Goal: Entertainment & Leisure: Consume media (video, audio)

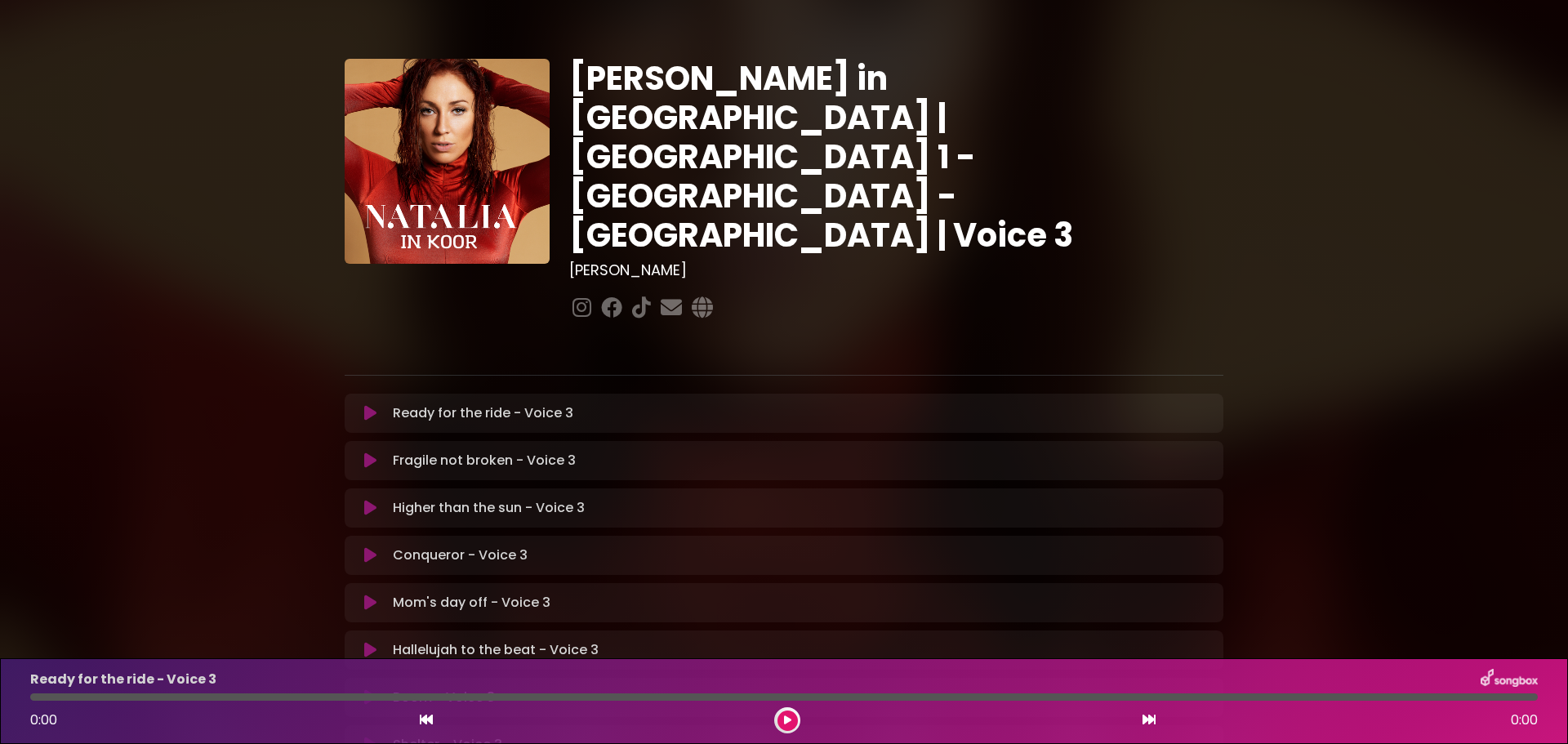
click at [376, 405] on icon at bounding box center [370, 413] width 12 height 17
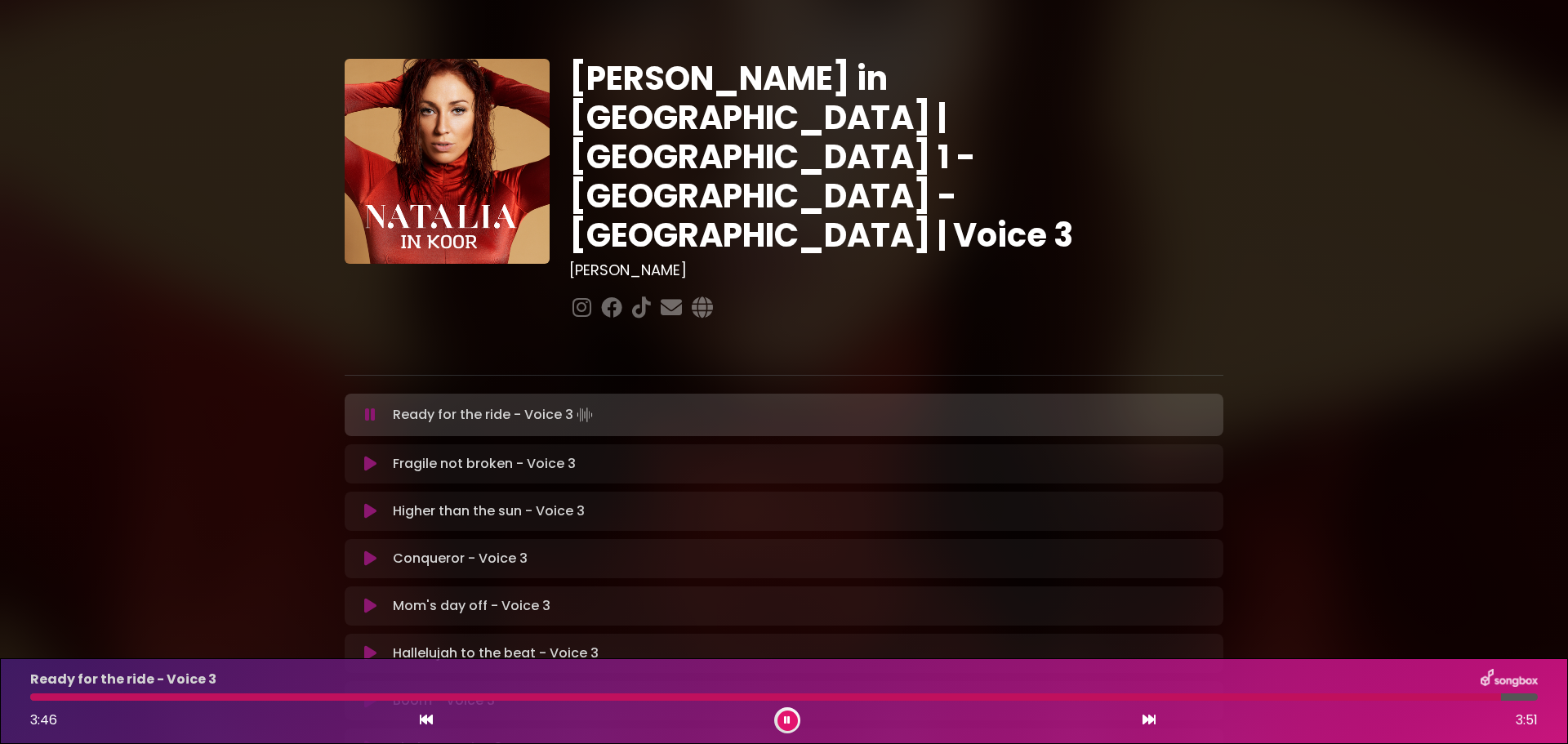
click at [33, 697] on div at bounding box center [765, 696] width 1470 height 7
click at [372, 406] on icon at bounding box center [370, 415] width 11 height 17
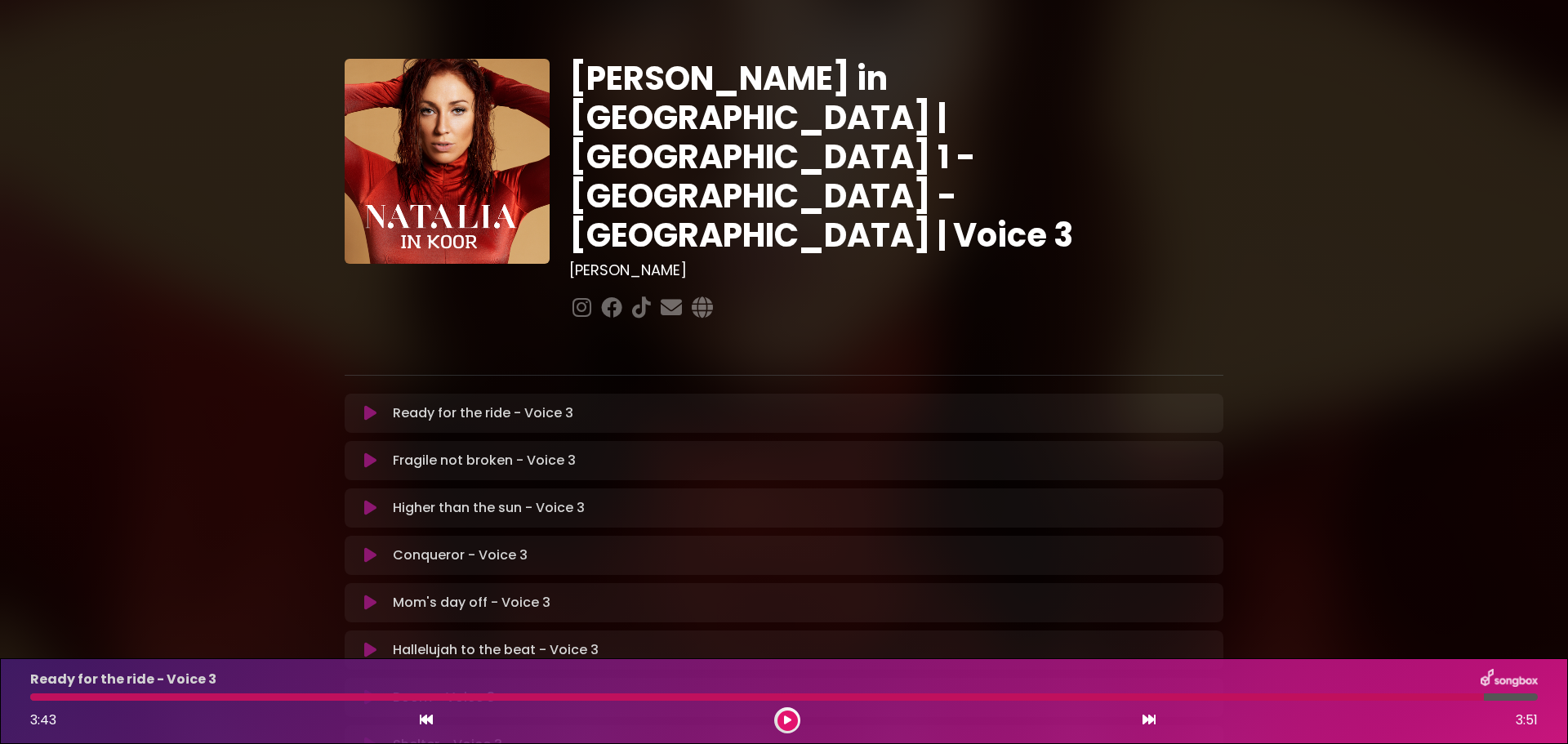
click at [368, 452] on icon at bounding box center [370, 460] width 12 height 17
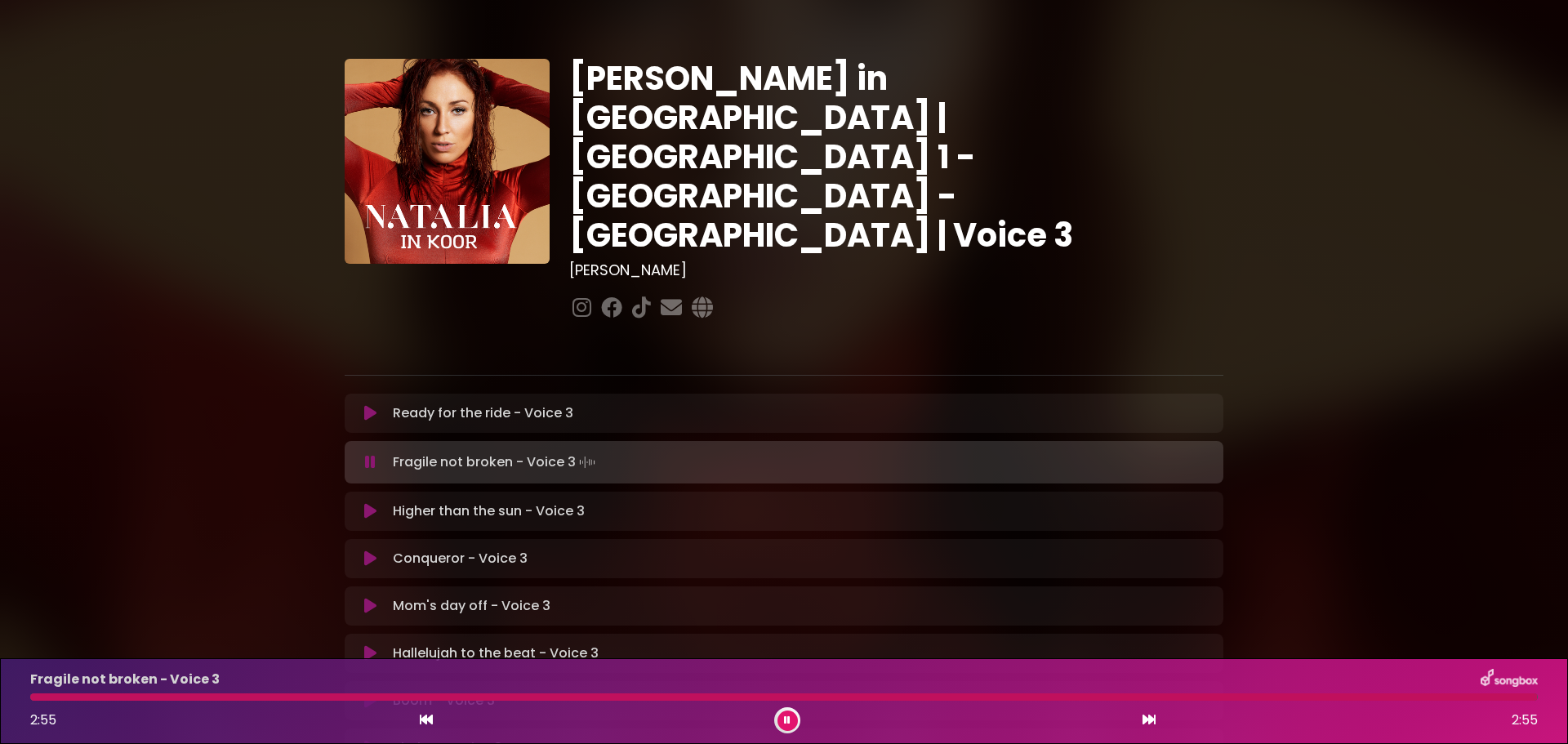
click at [370, 454] on icon at bounding box center [370, 462] width 11 height 17
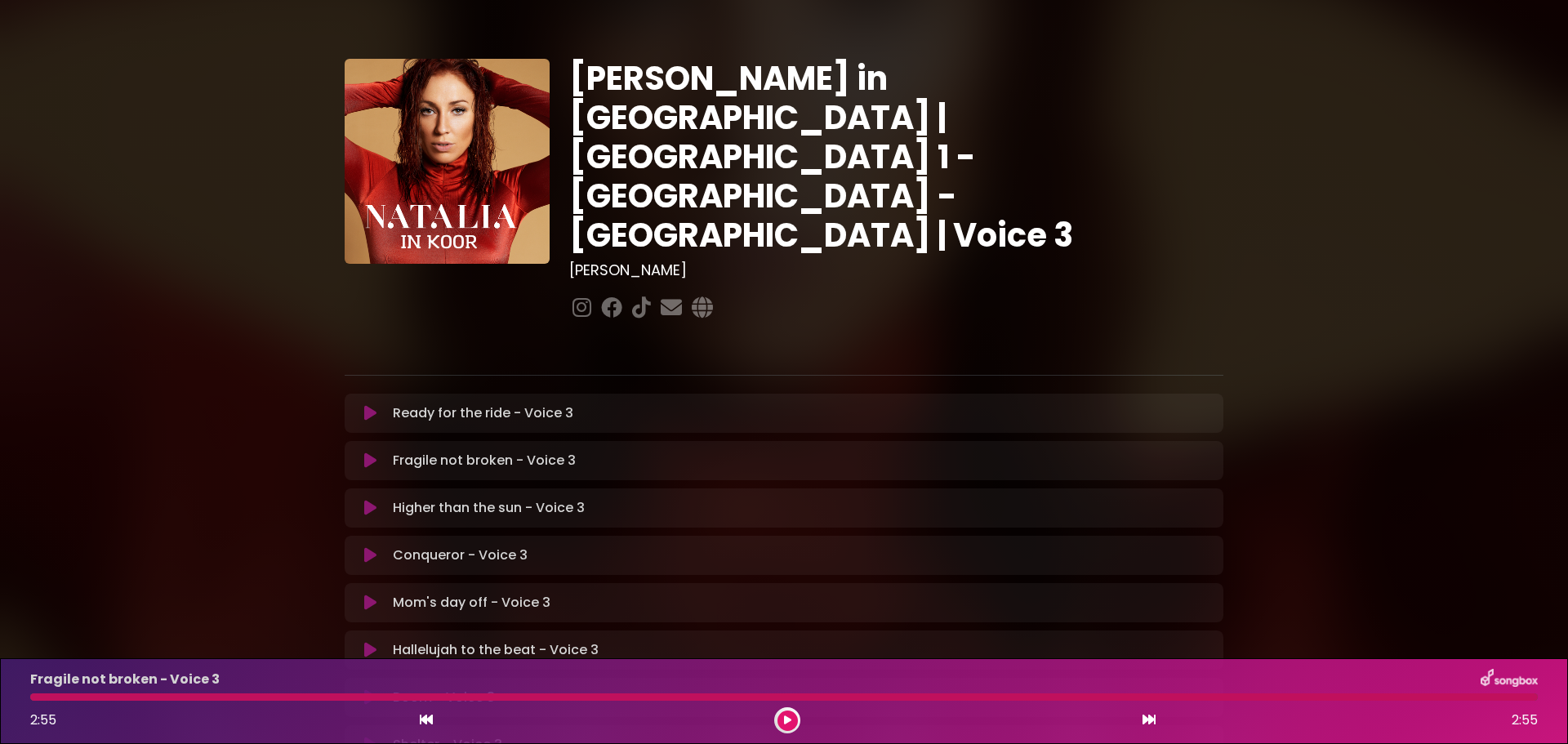
click at [38, 698] on div at bounding box center [783, 696] width 1508 height 7
click at [34, 695] on div at bounding box center [783, 696] width 1508 height 7
click at [36, 695] on div at bounding box center [783, 696] width 1508 height 7
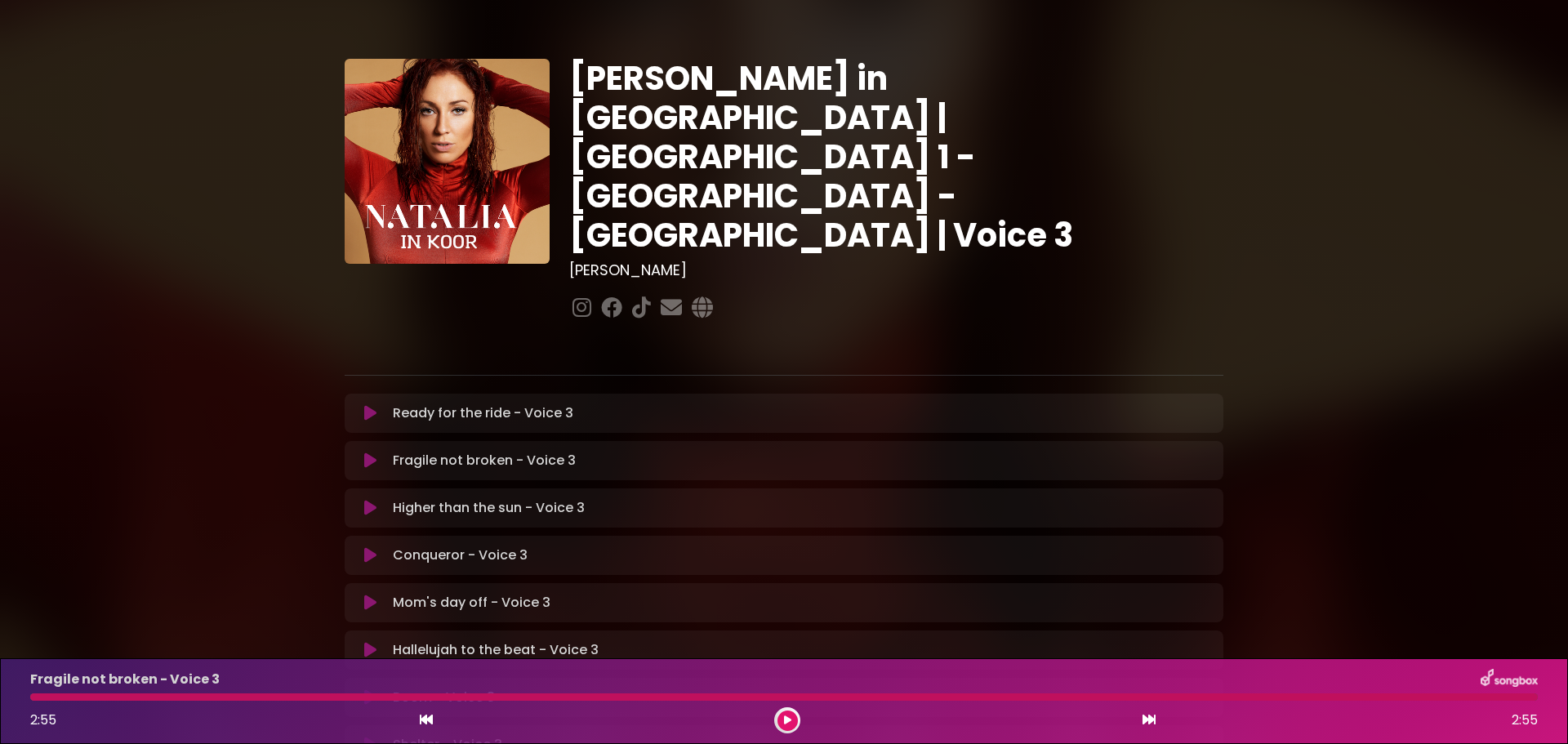
click at [36, 695] on div at bounding box center [783, 696] width 1508 height 7
click at [36, 698] on div at bounding box center [783, 696] width 1508 height 7
click at [31, 696] on div at bounding box center [783, 696] width 1508 height 7
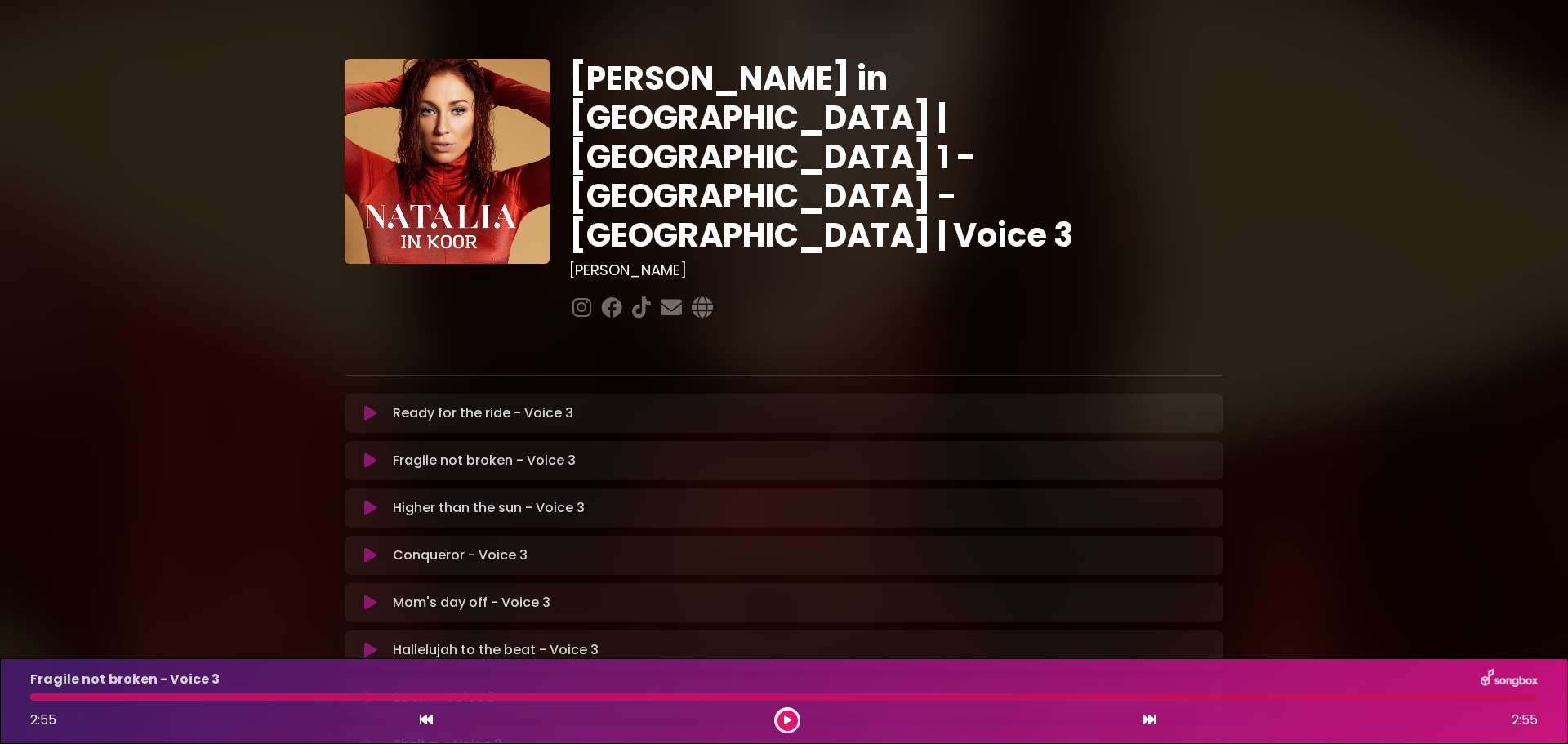
click at [31, 696] on div at bounding box center [783, 696] width 1508 height 7
click at [522, 693] on div at bounding box center [783, 696] width 1508 height 7
click at [372, 405] on icon at bounding box center [370, 413] width 12 height 17
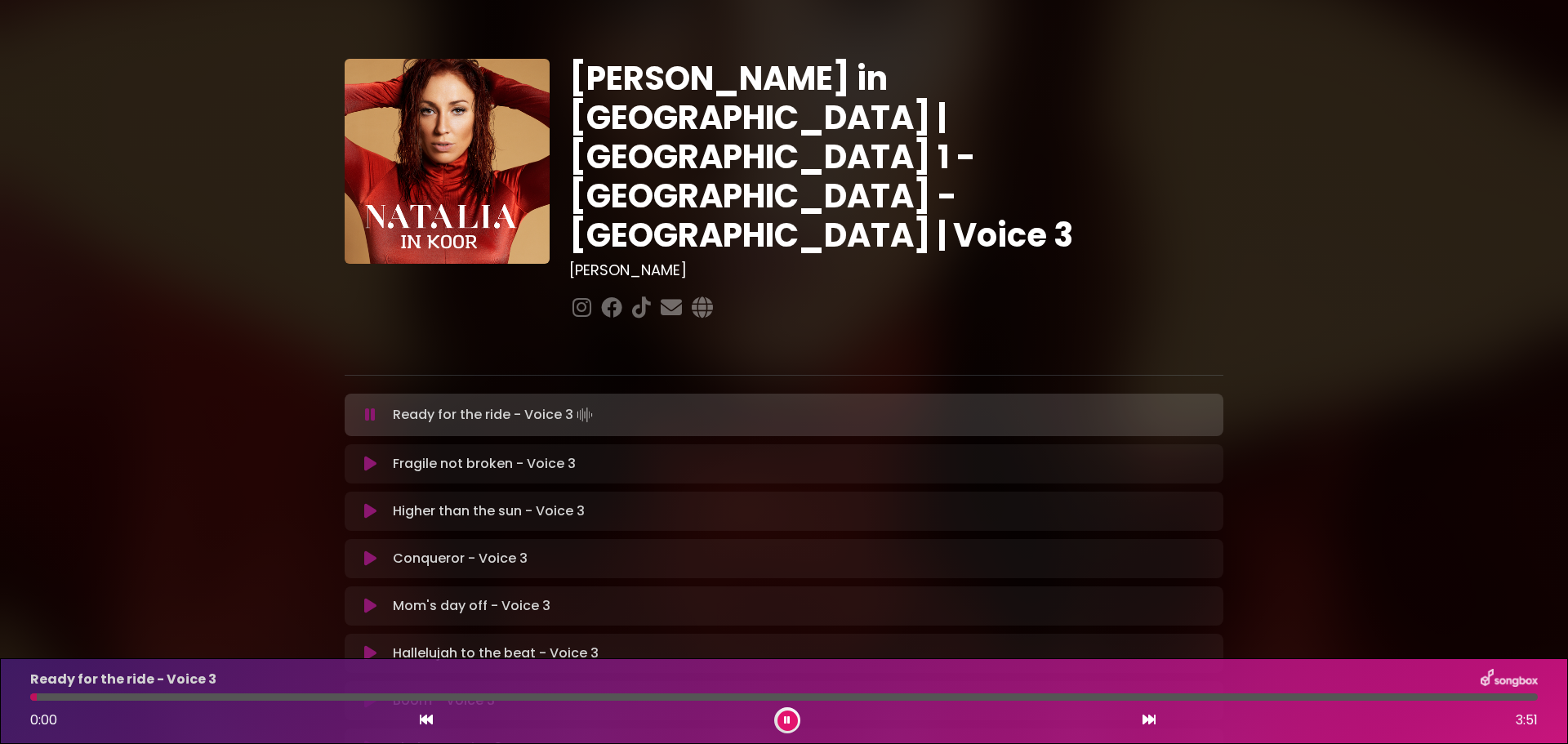
click at [373, 455] on icon at bounding box center [370, 463] width 12 height 17
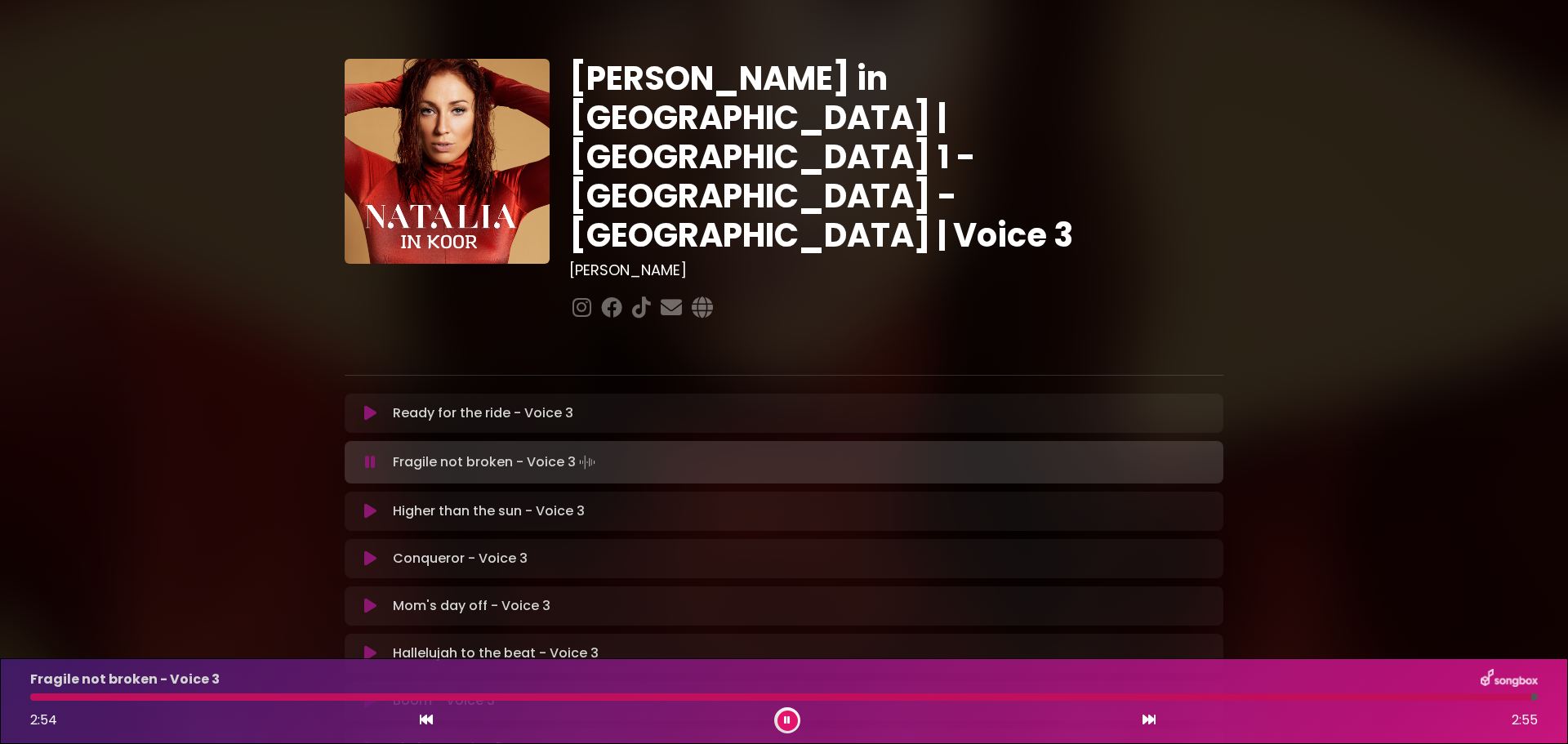
click at [374, 454] on icon at bounding box center [370, 462] width 11 height 17
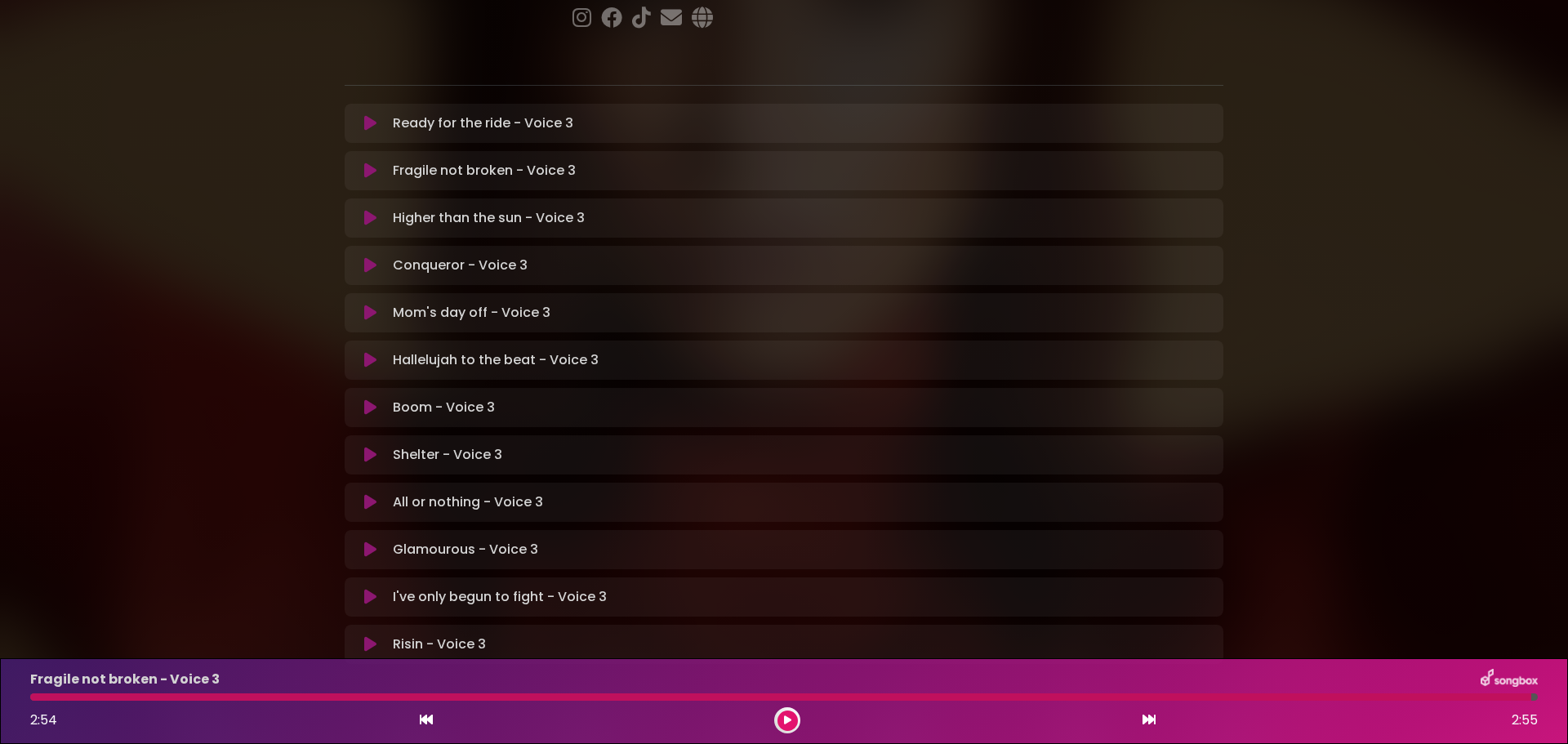
scroll to position [290, 0]
click at [368, 209] on icon at bounding box center [370, 218] width 12 height 17
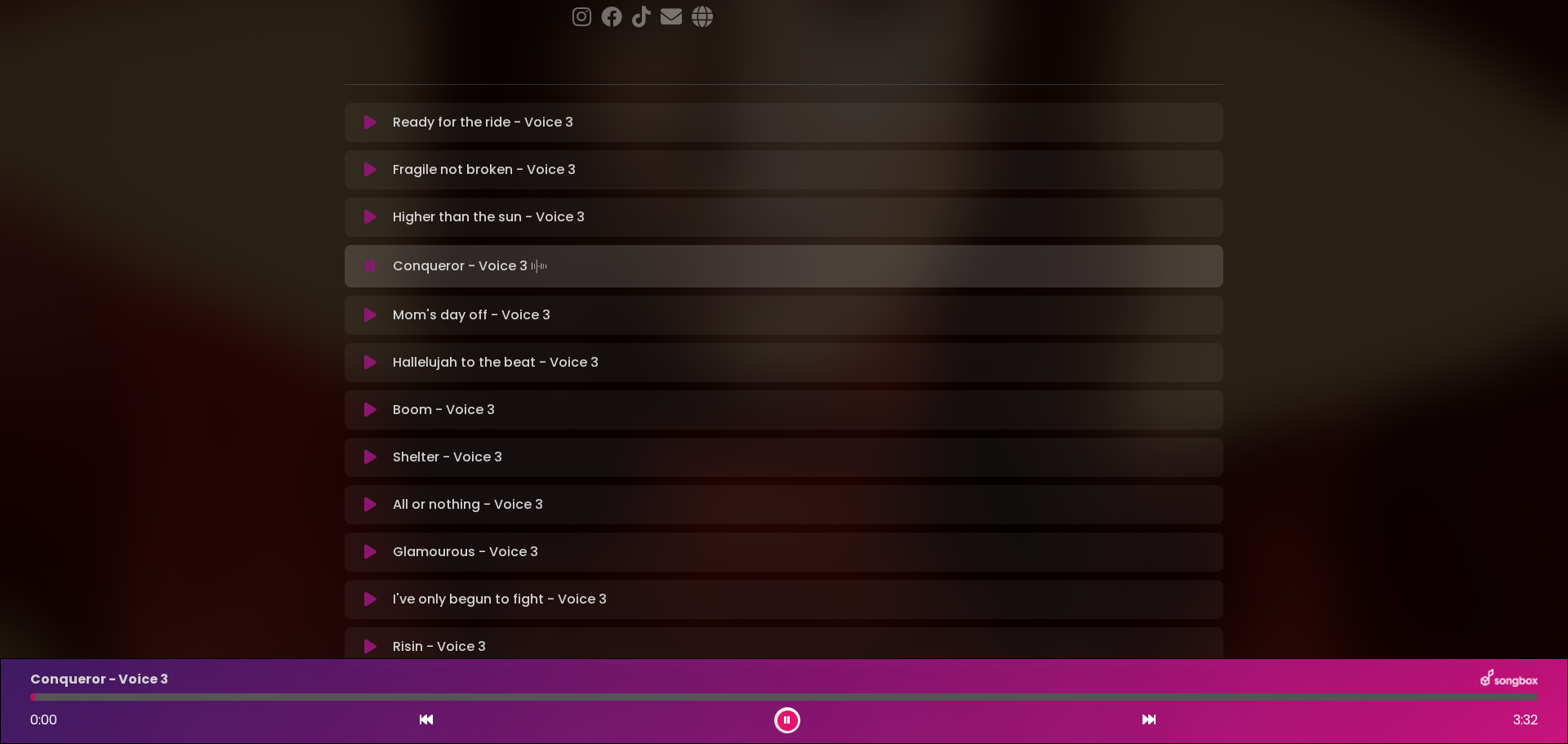
click at [369, 258] on icon at bounding box center [370, 266] width 11 height 17
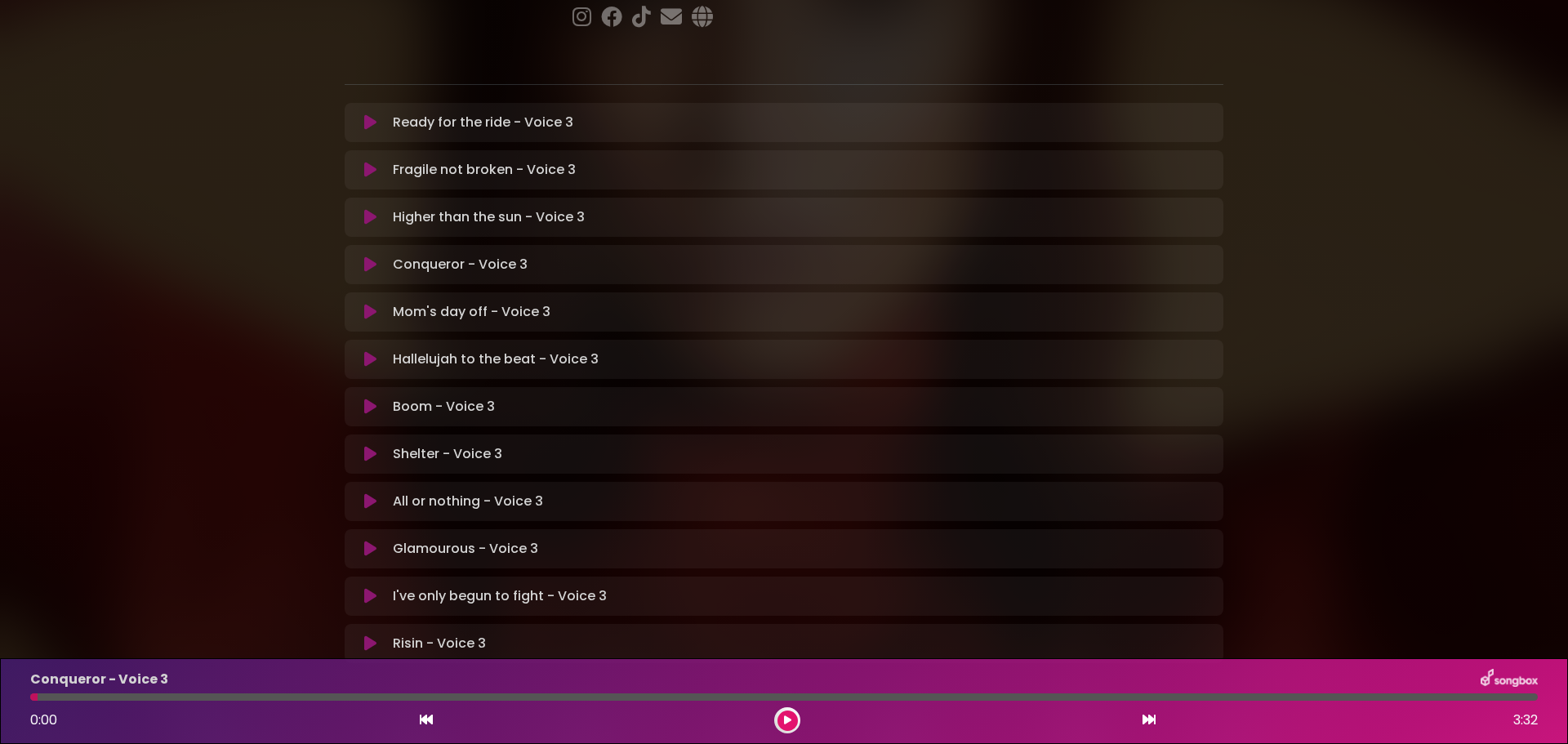
click at [368, 209] on icon at bounding box center [370, 218] width 12 height 17
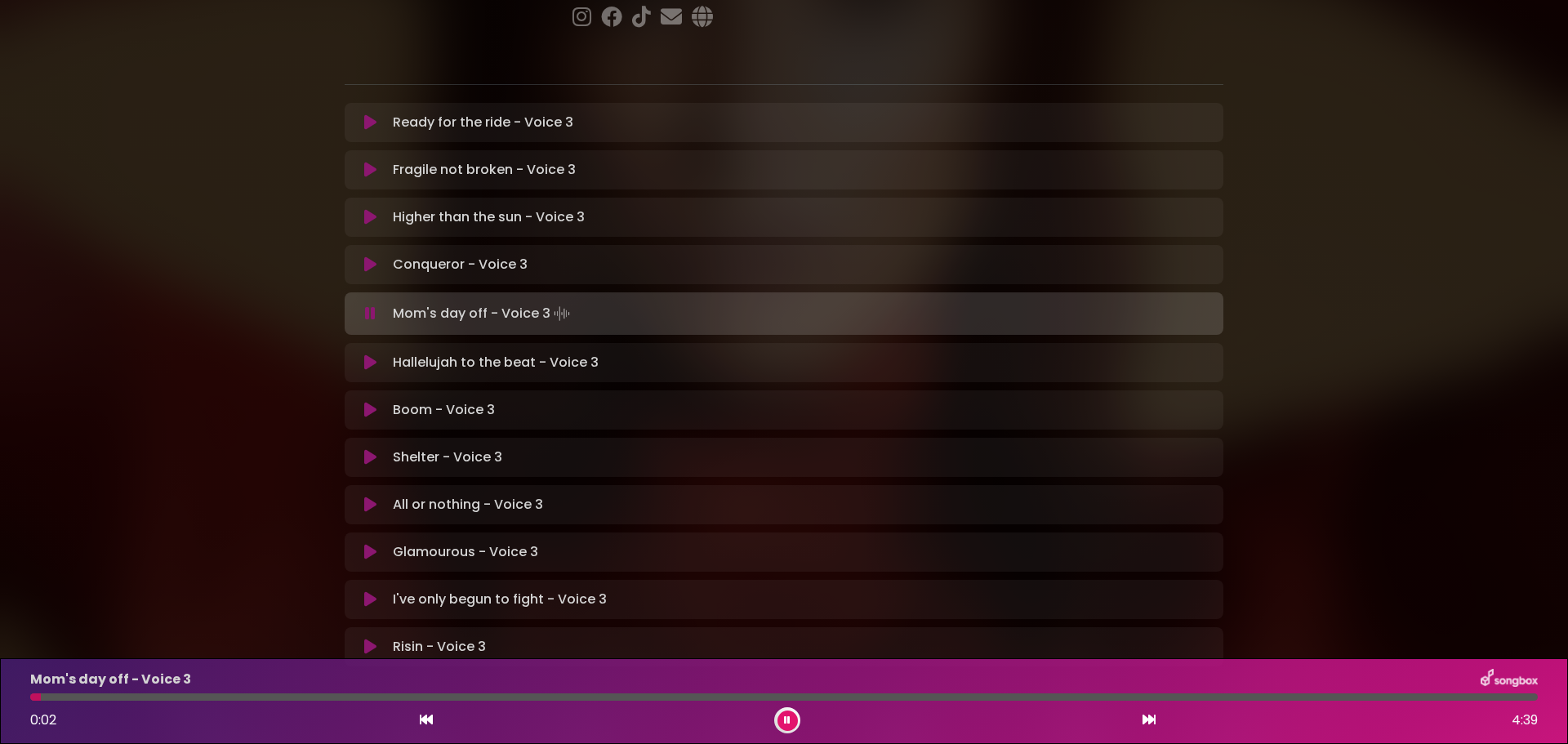
click at [363, 305] on button at bounding box center [370, 314] width 31 height 17
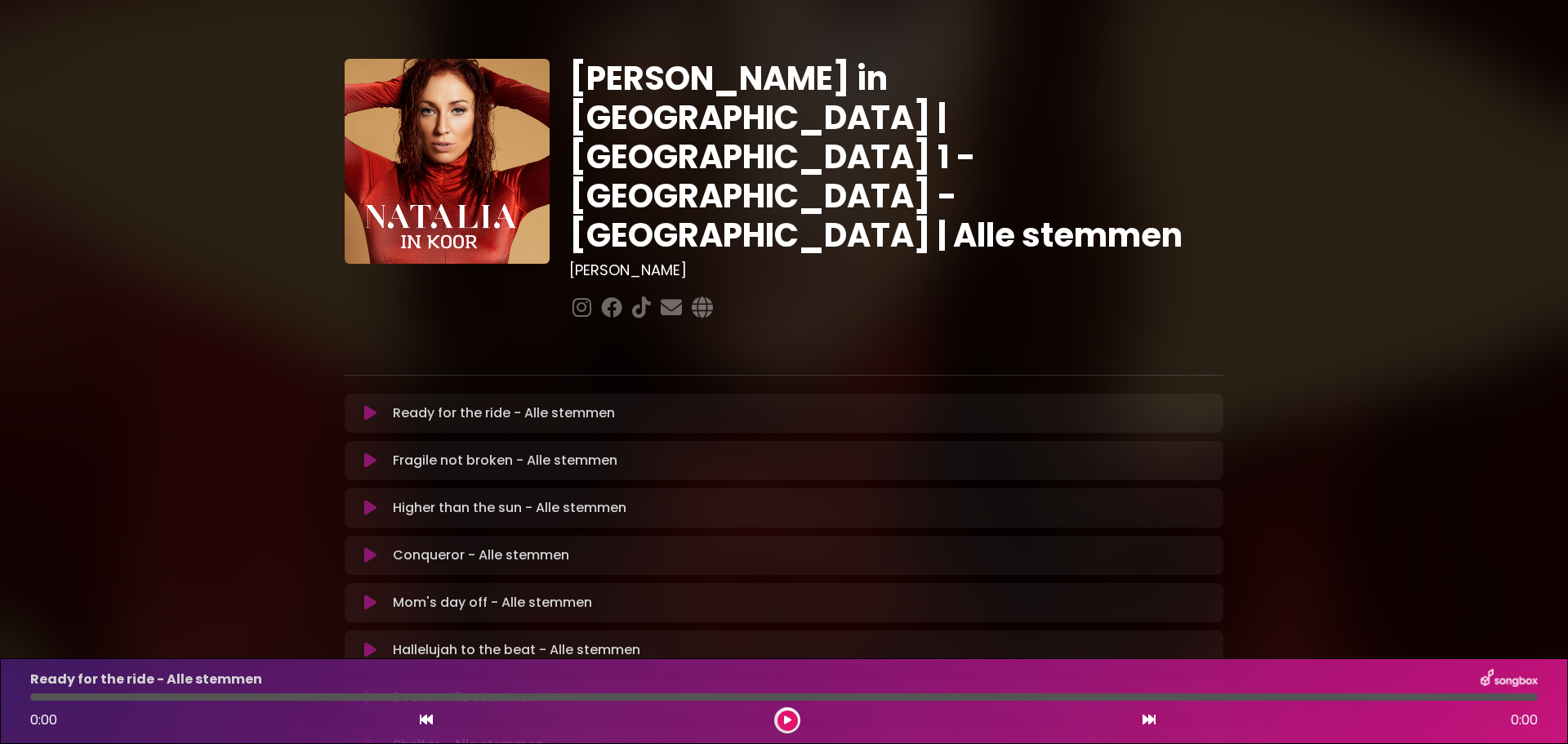
click at [368, 405] on icon at bounding box center [370, 413] width 12 height 17
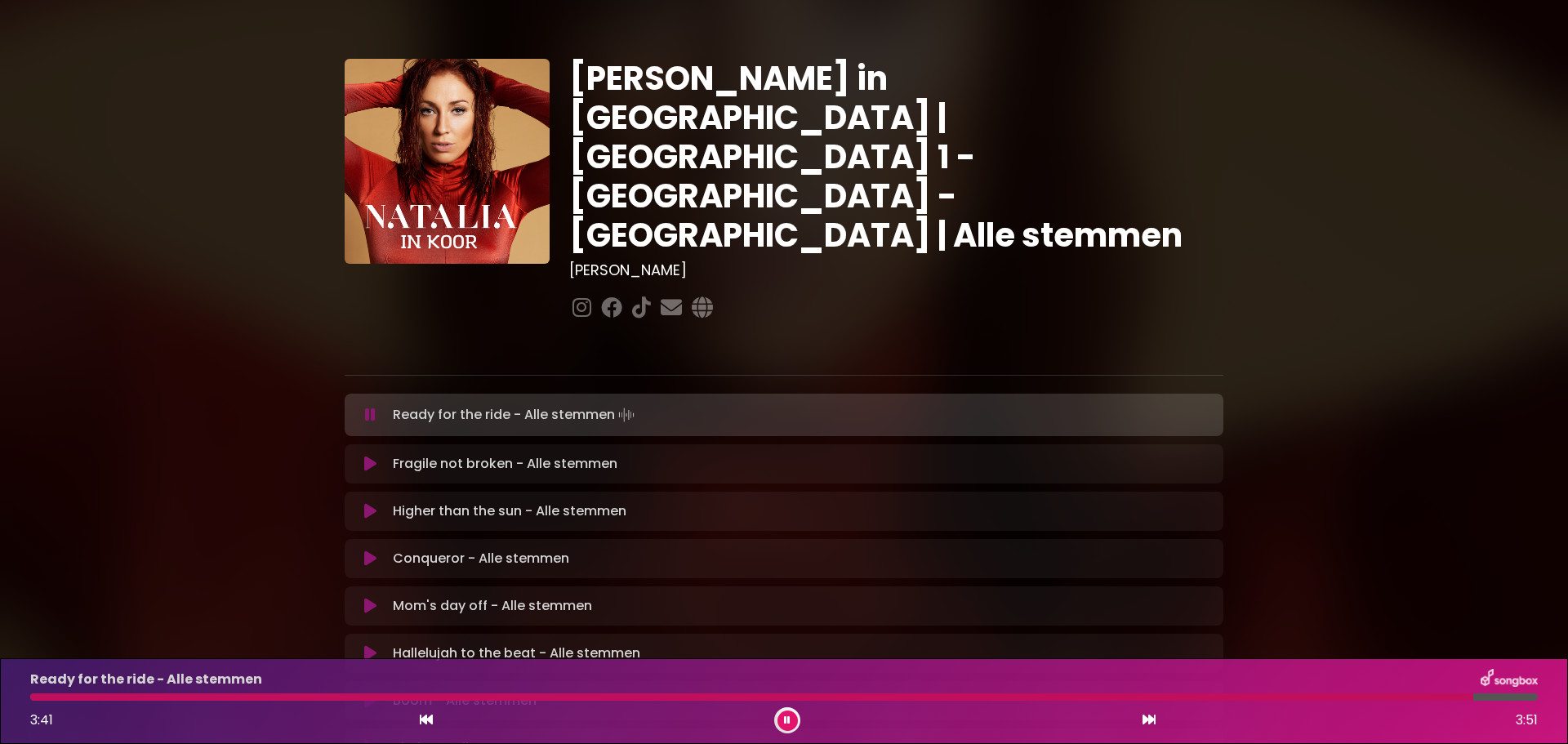
click at [372, 406] on icon at bounding box center [370, 415] width 11 height 17
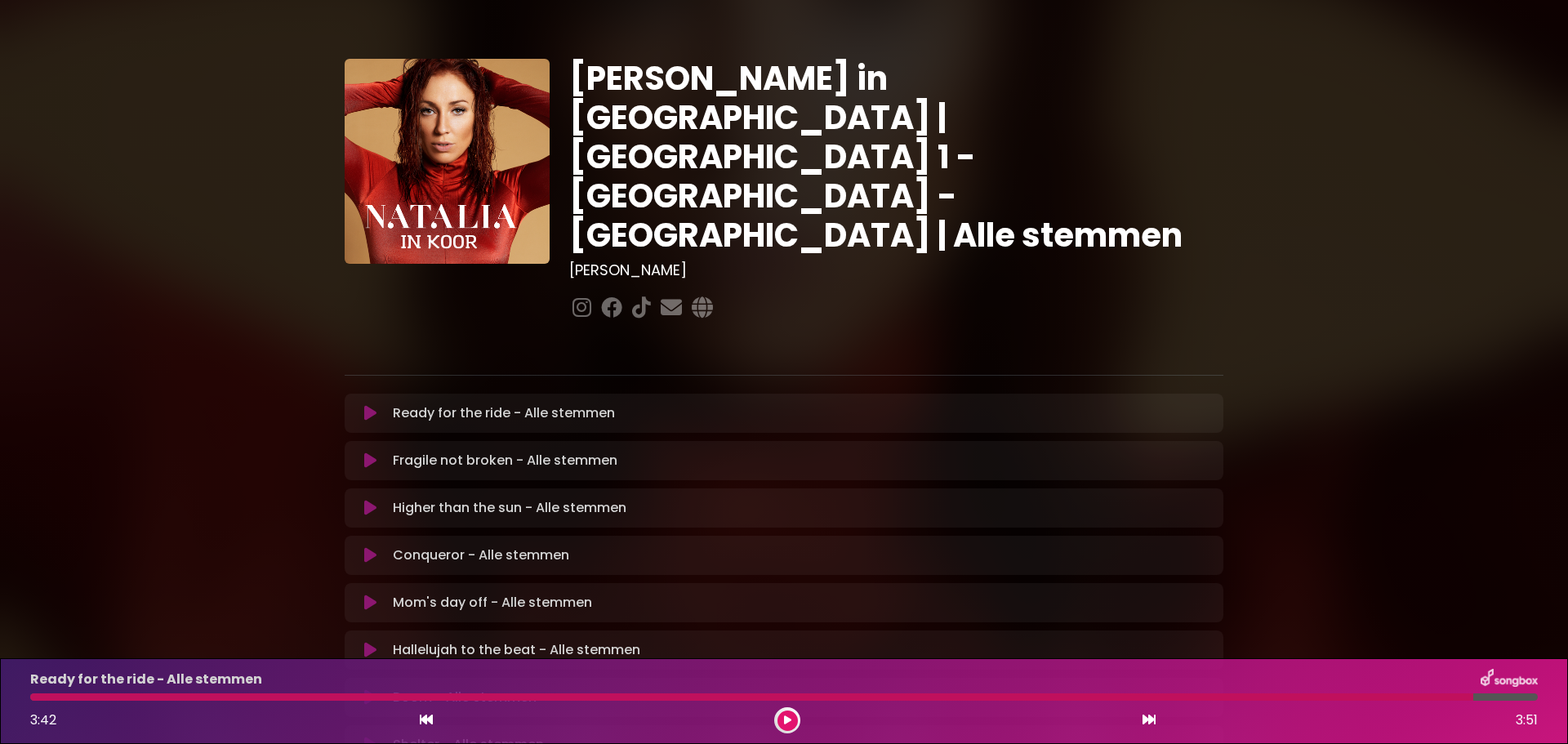
click at [373, 547] on icon at bounding box center [370, 555] width 12 height 17
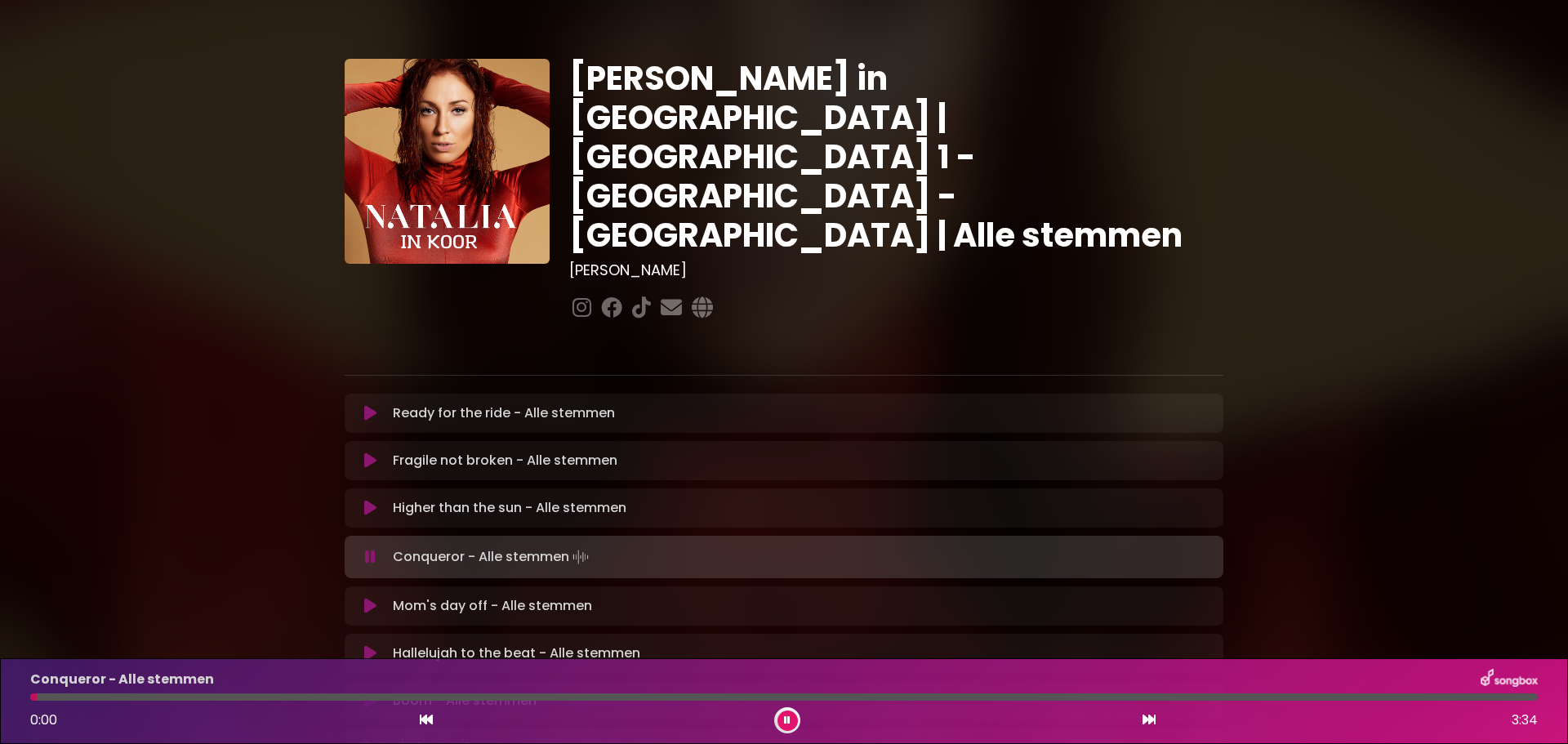
click at [370, 549] on icon at bounding box center [370, 557] width 11 height 17
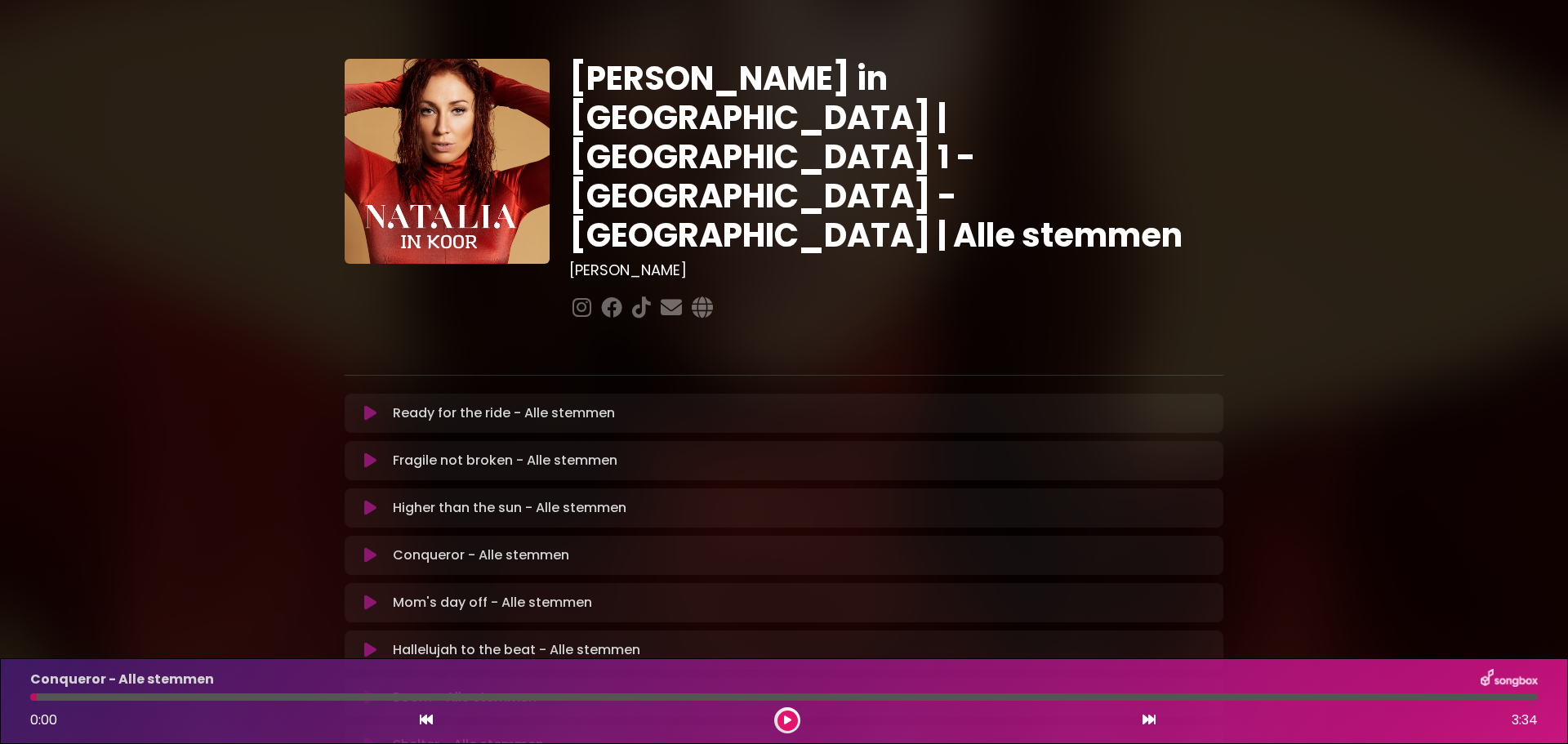
click at [764, 117] on h1 "Natalia in Koor | Antwerpen 1 - Gent - Leuven | Alle stemmen" at bounding box center [896, 156] width 654 height 196
click at [373, 500] on icon at bounding box center [370, 508] width 12 height 17
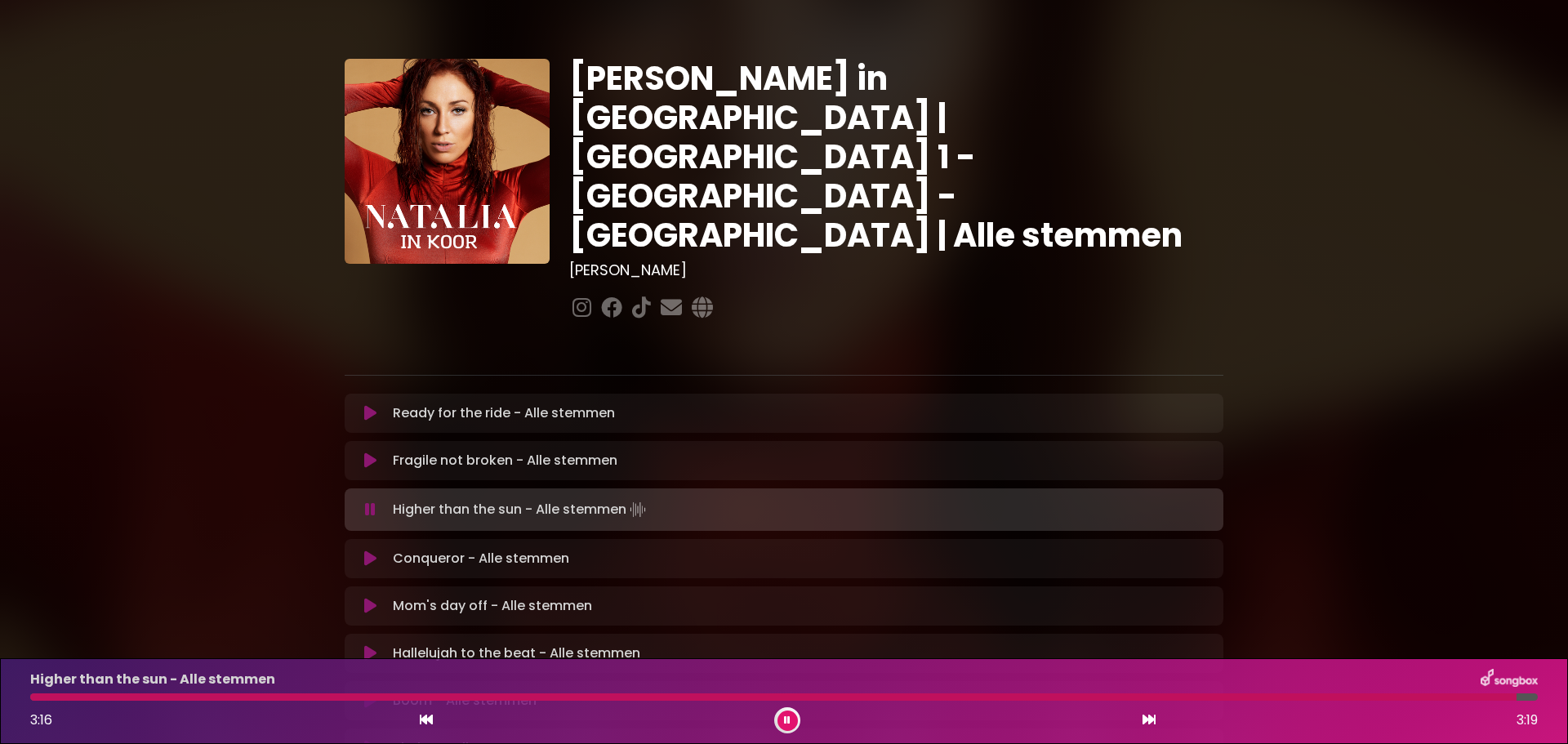
click at [374, 502] on icon at bounding box center [370, 510] width 11 height 17
